Goal: Check status: Check status

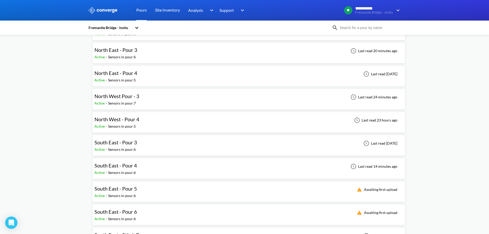
scroll to position [77, 0]
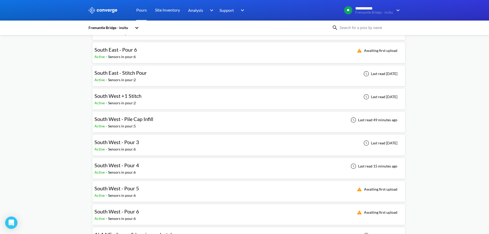
scroll to position [231, 0]
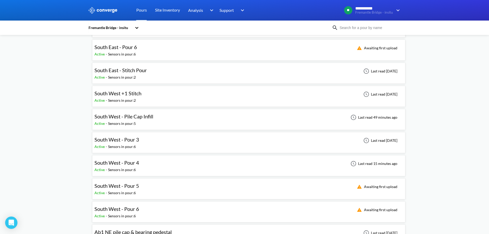
click at [142, 162] on div "South West - Pour 4 Active - Sensors in pour: 6 Last read 15 minutes ago" at bounding box center [248, 165] width 308 height 16
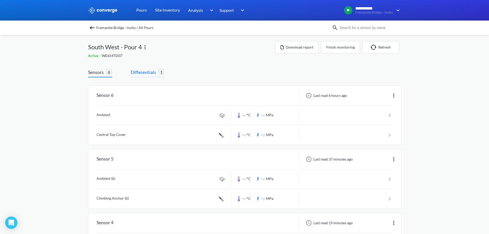
click at [154, 74] on span "Differentials" at bounding box center [144, 71] width 27 height 7
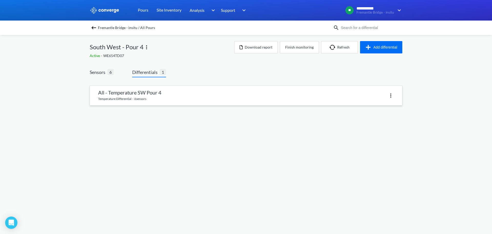
click at [139, 90] on link at bounding box center [246, 95] width 312 height 19
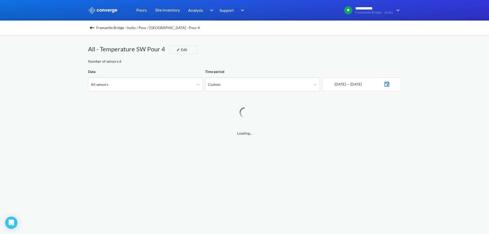
click at [75, 94] on div "**********" at bounding box center [244, 215] width 489 height 430
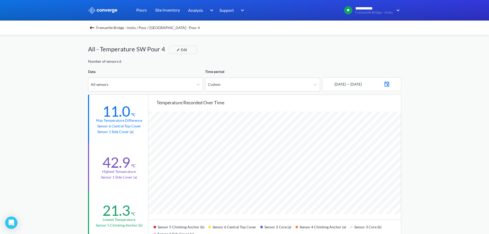
scroll to position [430, 489]
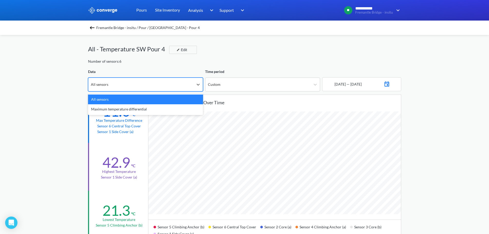
click at [108, 86] on div "All sensors" at bounding box center [140, 84] width 105 height 13
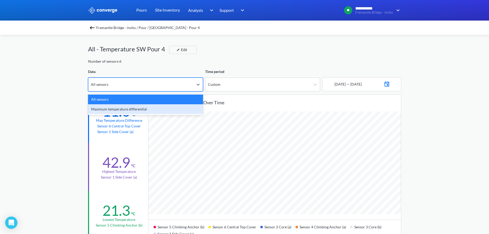
click at [112, 112] on div "Maximum temperature differential" at bounding box center [145, 109] width 115 height 10
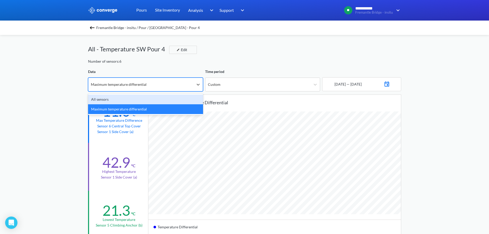
drag, startPoint x: 161, startPoint y: 88, endPoint x: 158, endPoint y: 88, distance: 3.1
click at [161, 88] on div "Maximum temperature differential" at bounding box center [140, 84] width 105 height 13
click at [120, 23] on div "Fremantle Bridge - insitu / Pour / [GEOGRAPHIC_DATA] - Pour 4" at bounding box center [244, 28] width 489 height 14
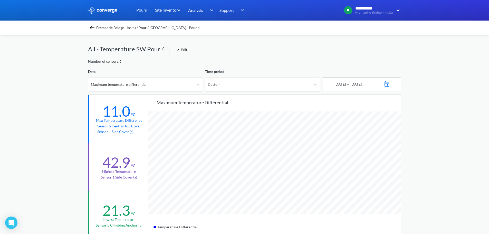
click at [118, 29] on span "Fremantle Bridge - insitu / Pour / [GEOGRAPHIC_DATA] - Pour 4" at bounding box center [147, 27] width 103 height 7
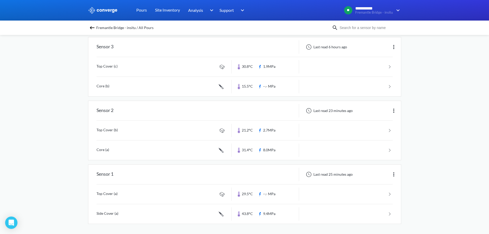
scroll to position [240, 0]
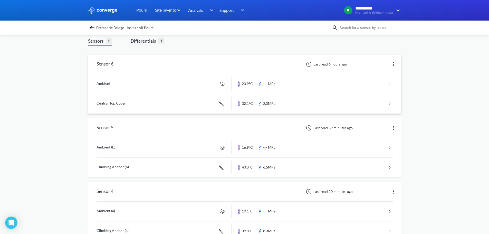
scroll to position [0, 0]
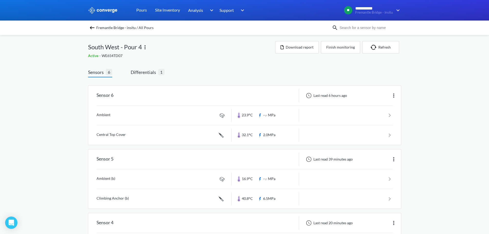
click at [66, 108] on div "**********" at bounding box center [244, 236] width 489 height 473
